Goal: Navigation & Orientation: Find specific page/section

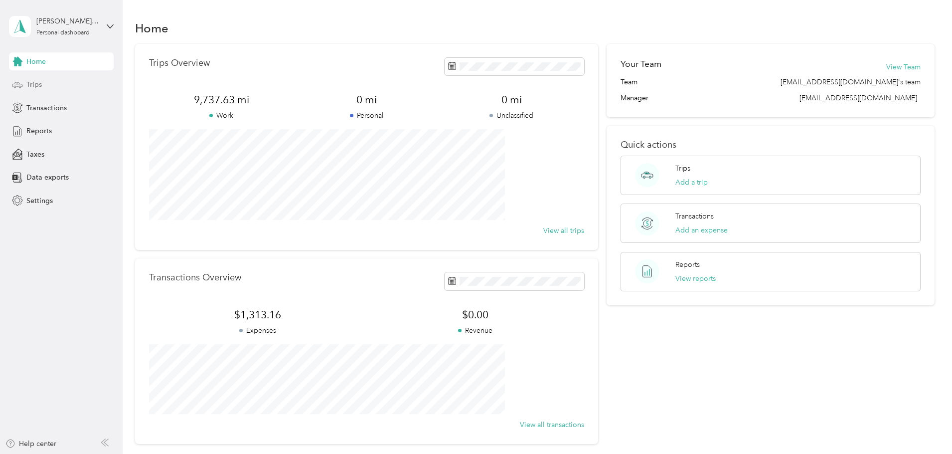
click at [29, 92] on div "Trips" at bounding box center [61, 85] width 105 height 18
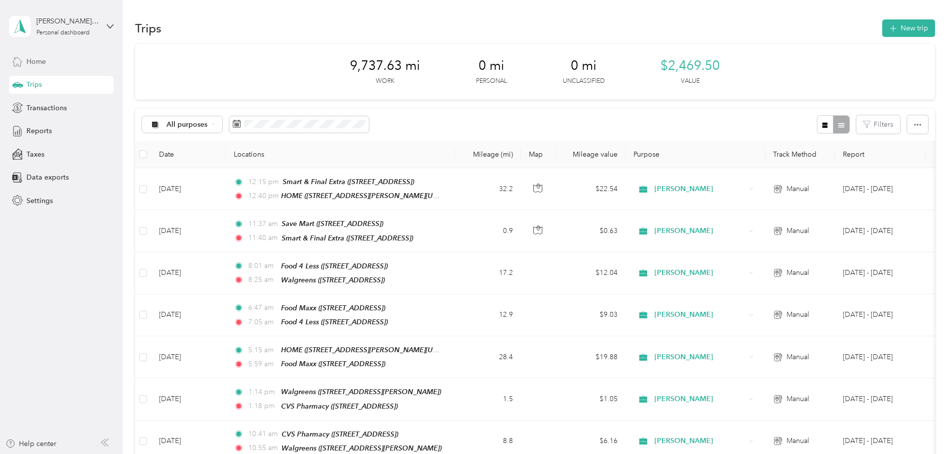
click at [51, 62] on div "Home" at bounding box center [61, 61] width 105 height 18
